Goal: Register for event/course

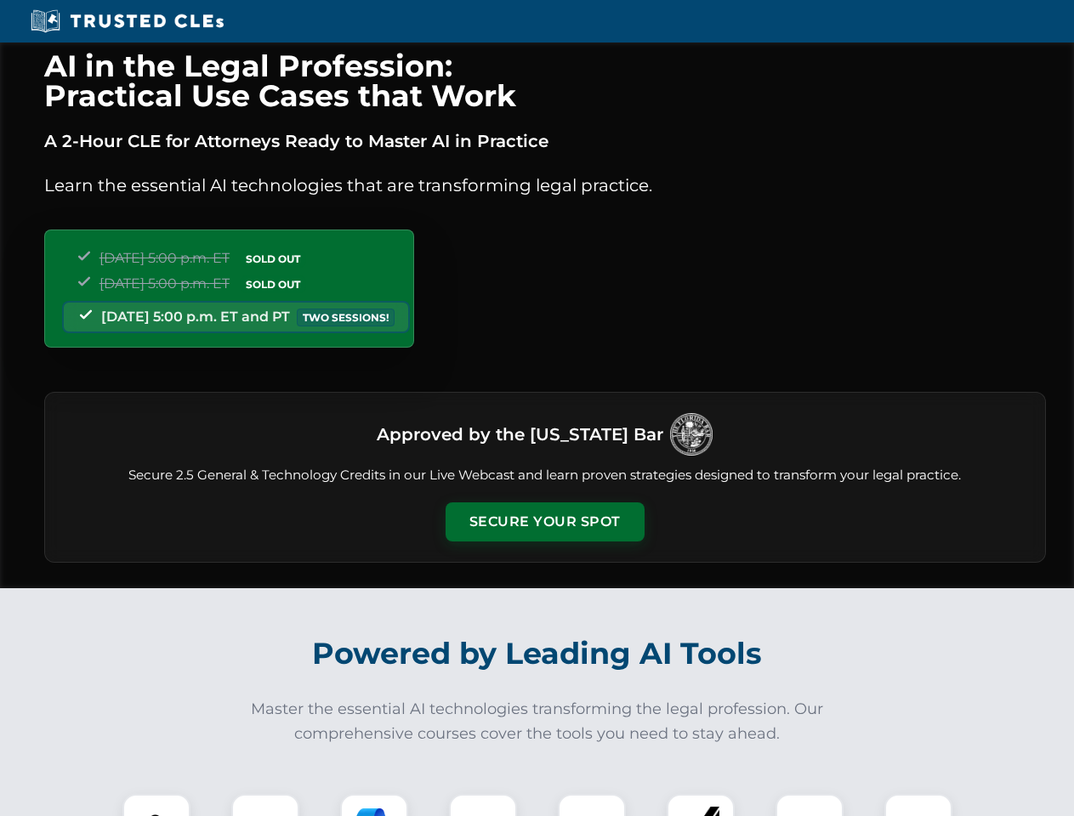
click at [544, 522] on button "Secure Your Spot" at bounding box center [545, 521] width 199 height 39
click at [156, 805] on img at bounding box center [156, 827] width 49 height 49
click at [265, 805] on div at bounding box center [265, 828] width 68 height 68
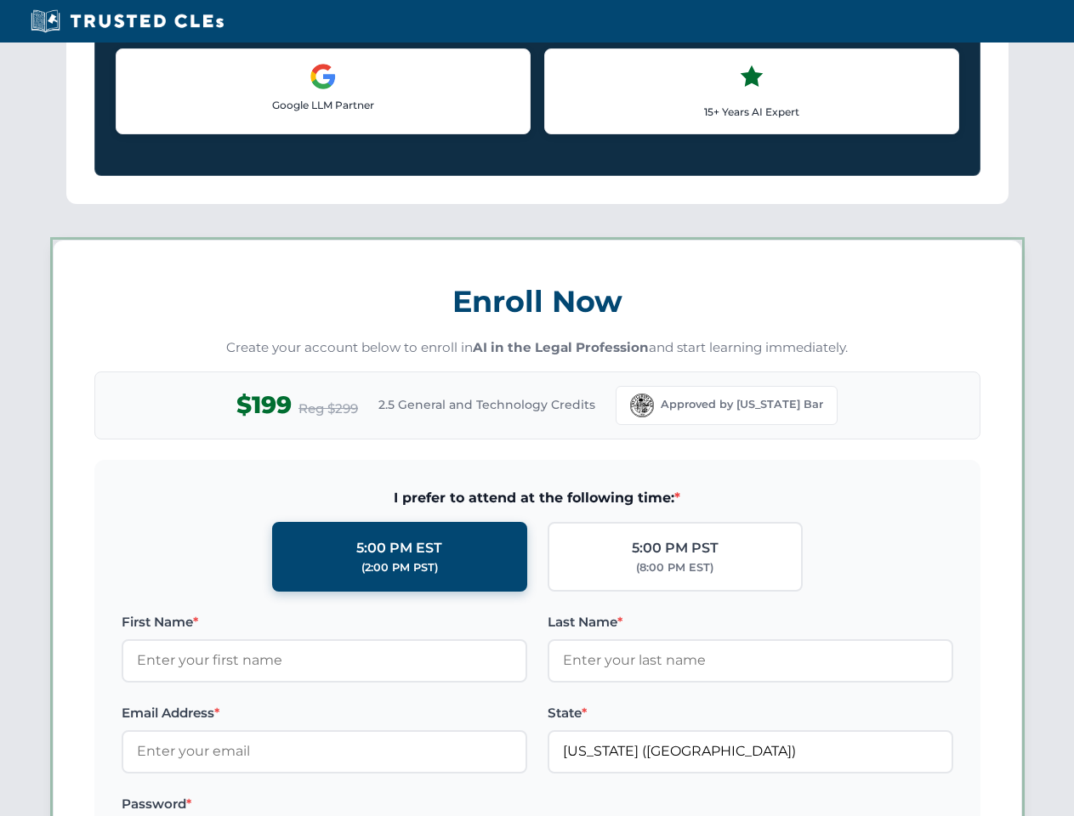
click at [483, 805] on label "Password *" at bounding box center [325, 804] width 406 height 20
